Goal: Navigation & Orientation: Find specific page/section

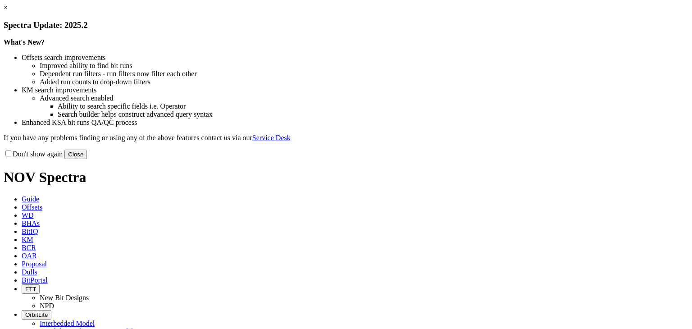
click at [87, 159] on button "Close" at bounding box center [75, 154] width 23 height 9
